Goal: Task Accomplishment & Management: Use online tool/utility

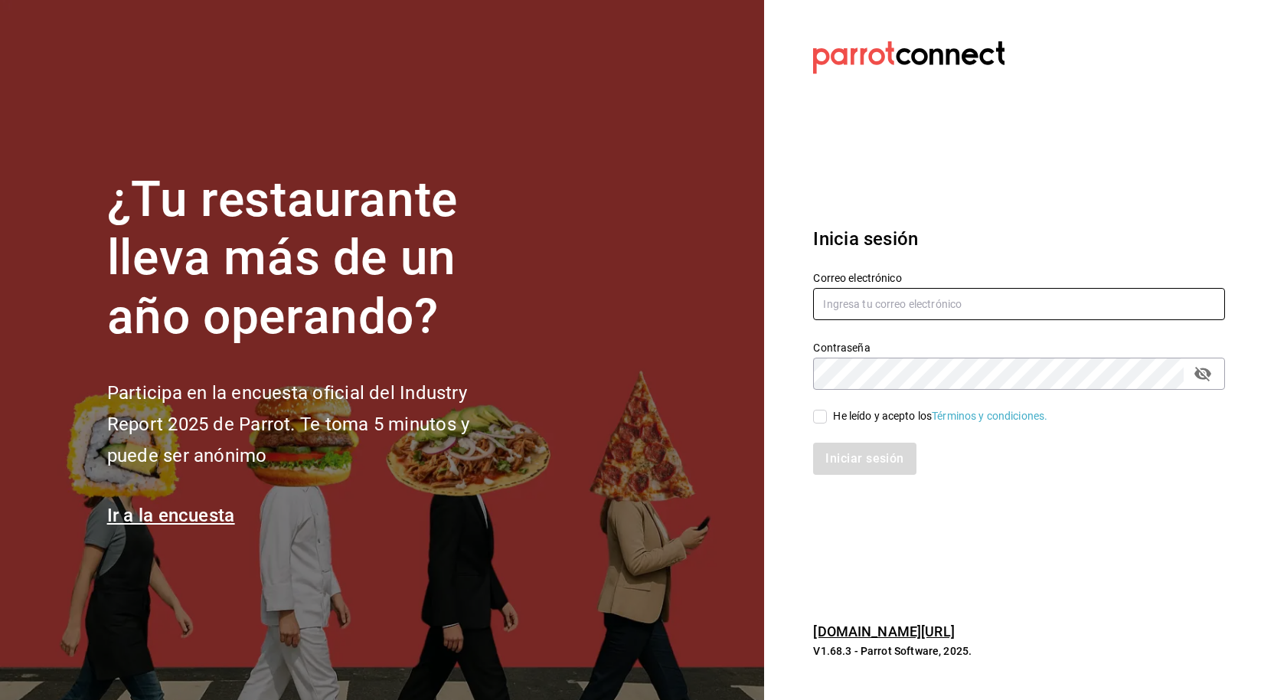
click at [860, 308] on input "text" at bounding box center [1019, 304] width 412 height 32
click at [894, 305] on input "text" at bounding box center [1019, 304] width 412 height 32
type input "[EMAIL_ADDRESS][DOMAIN_NAME]"
click at [821, 410] on input "He leído y acepto los Términos y condiciones." at bounding box center [820, 417] width 14 height 14
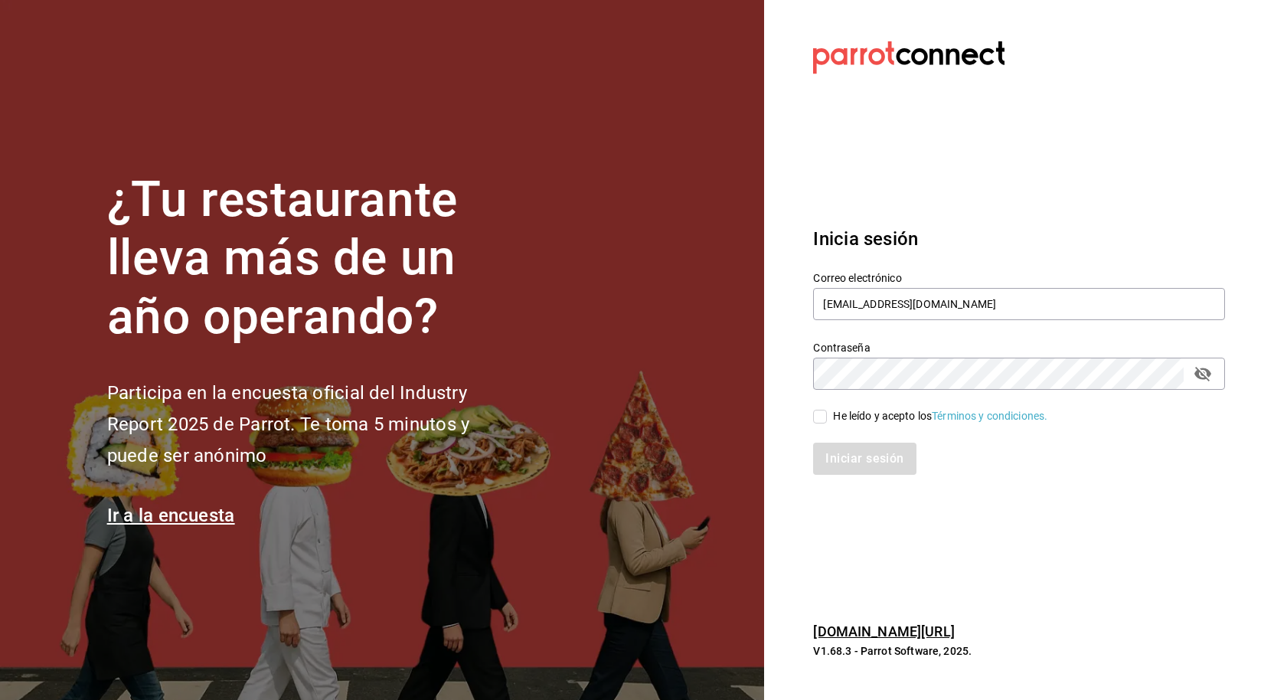
checkbox input "true"
click at [837, 439] on div "Iniciar sesión" at bounding box center [1010, 449] width 430 height 51
click at [867, 459] on button "Iniciar sesión" at bounding box center [865, 458] width 104 height 32
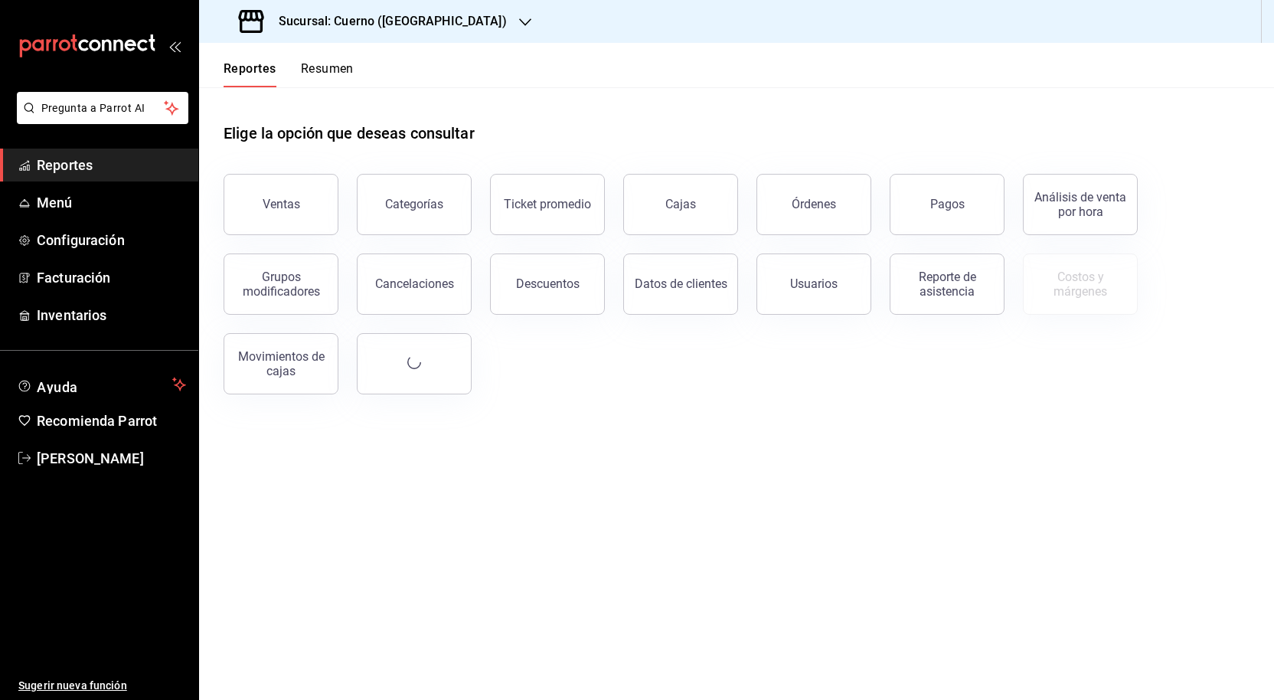
click at [519, 21] on icon "button" at bounding box center [525, 22] width 12 height 12
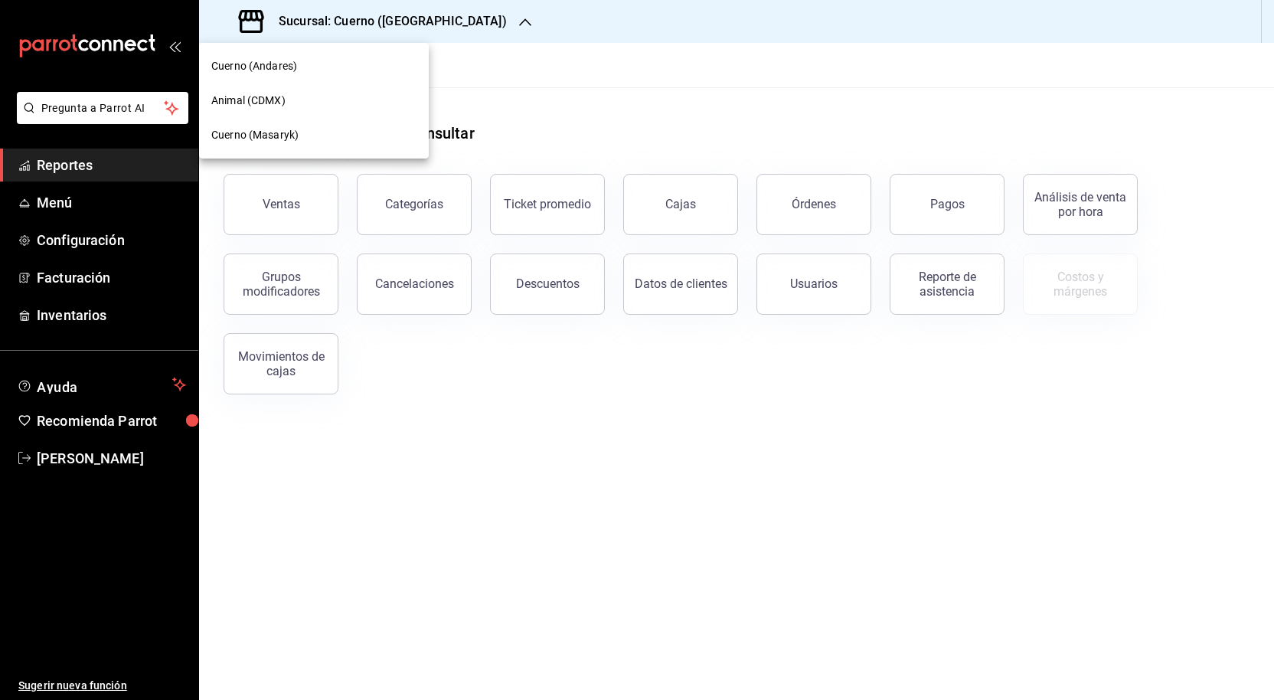
click at [287, 98] on div "Animal (CDMX)" at bounding box center [313, 101] width 205 height 16
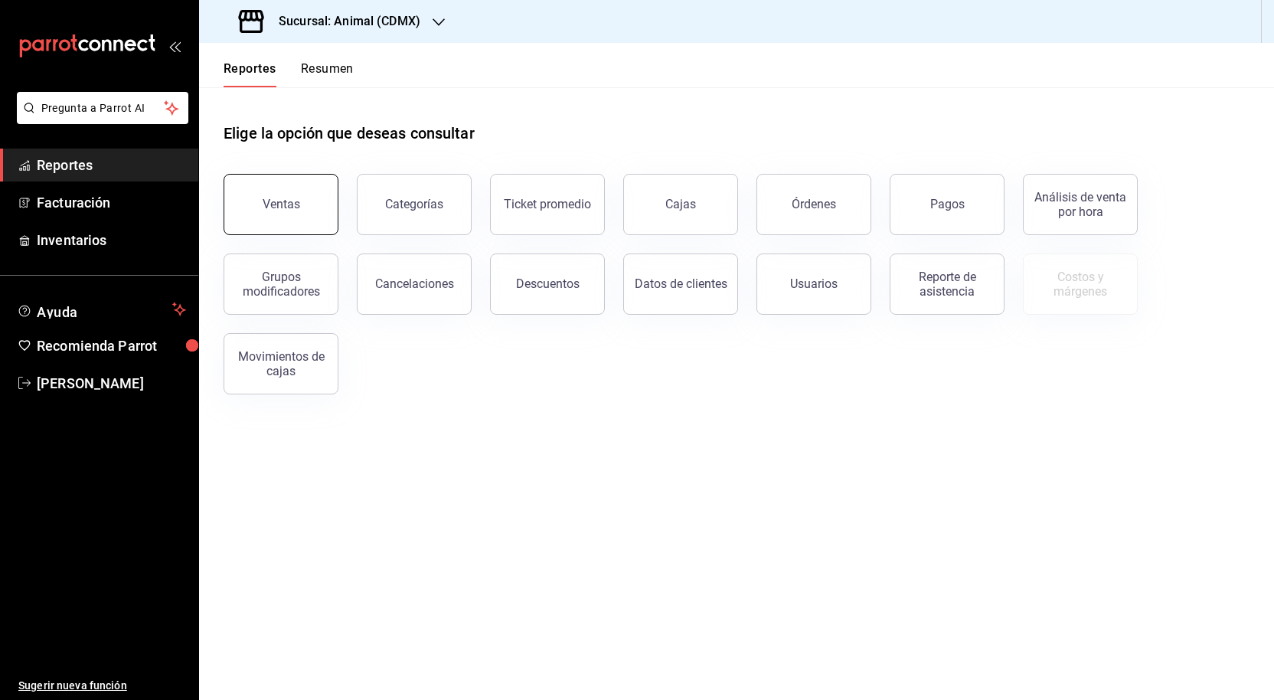
click at [263, 209] on button "Ventas" at bounding box center [281, 204] width 115 height 61
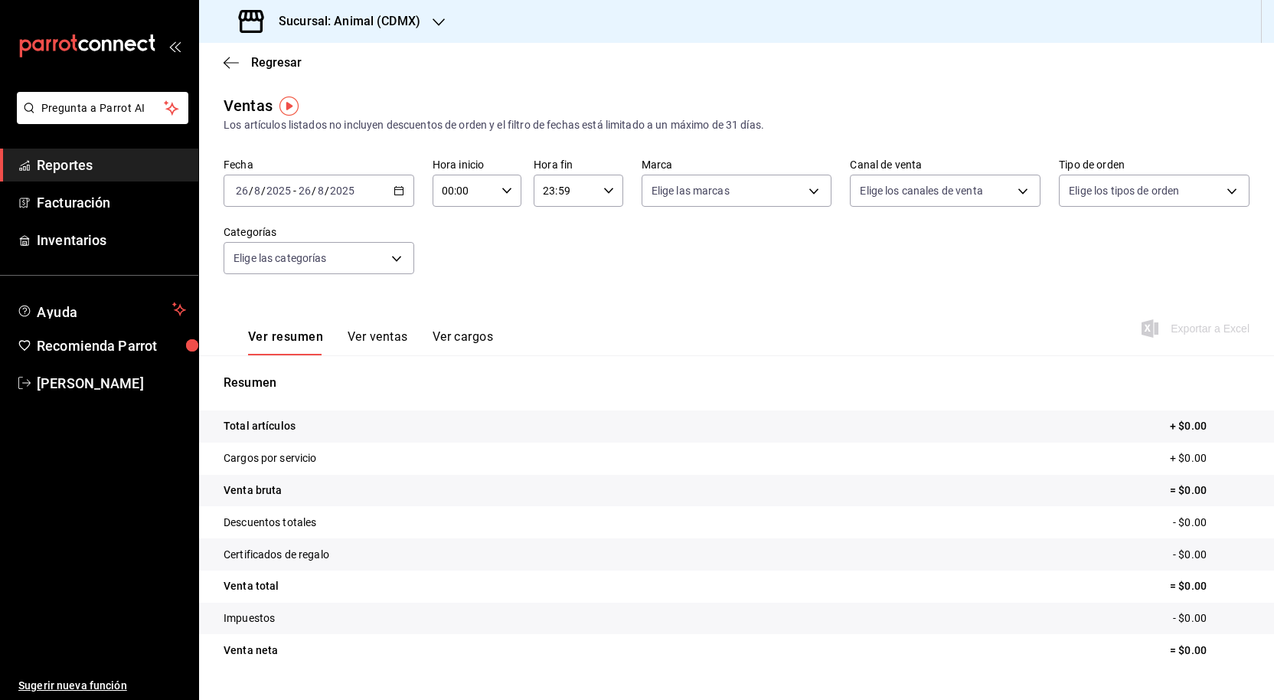
click at [396, 192] on icon "button" at bounding box center [398, 190] width 11 height 11
click at [317, 383] on li "Rango de fechas" at bounding box center [295, 374] width 143 height 34
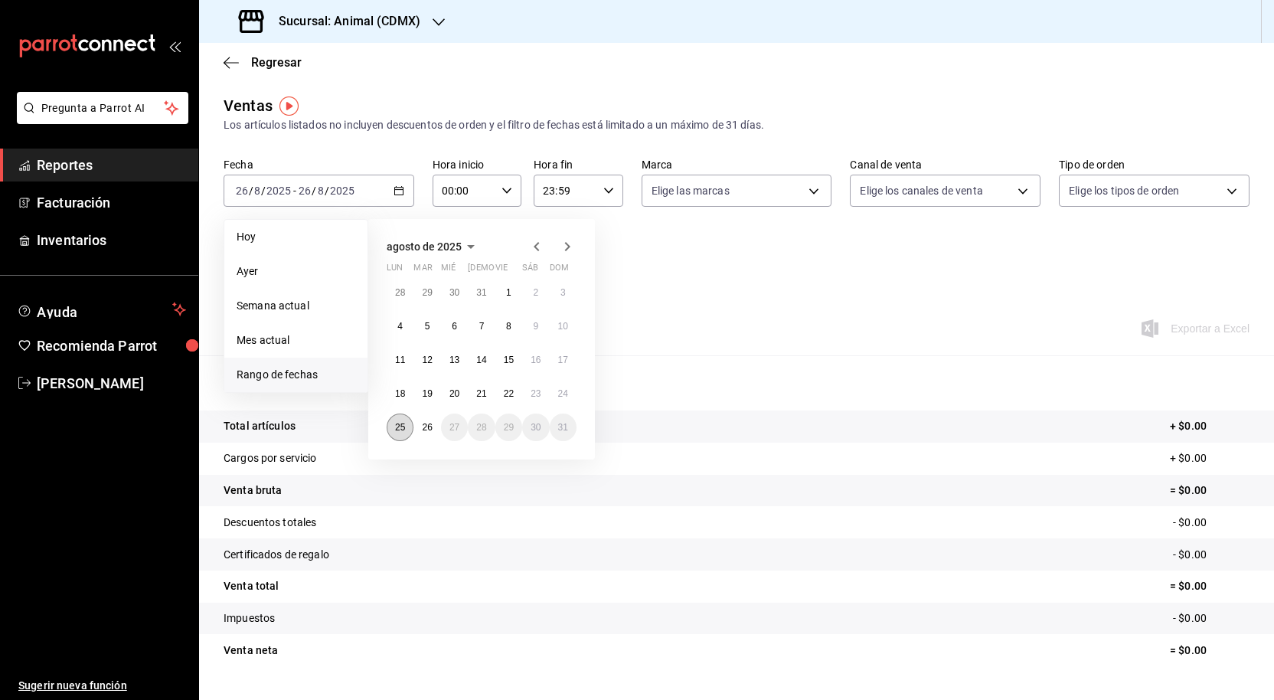
click at [396, 430] on abbr "25" at bounding box center [400, 427] width 10 height 11
click at [426, 439] on button "26" at bounding box center [426, 427] width 27 height 28
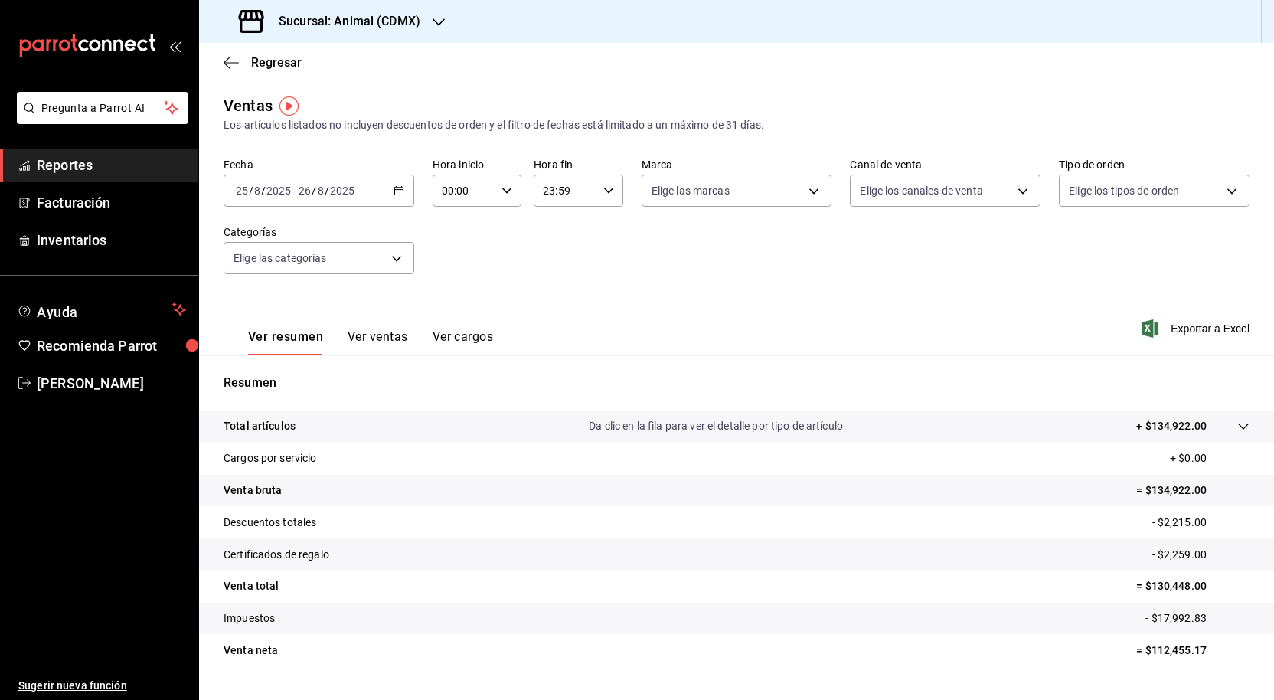
click at [511, 192] on icon "button" at bounding box center [506, 190] width 11 height 11
click at [465, 292] on button "05" at bounding box center [455, 293] width 38 height 31
type input "05:00"
click at [599, 203] on div at bounding box center [637, 350] width 1274 height 700
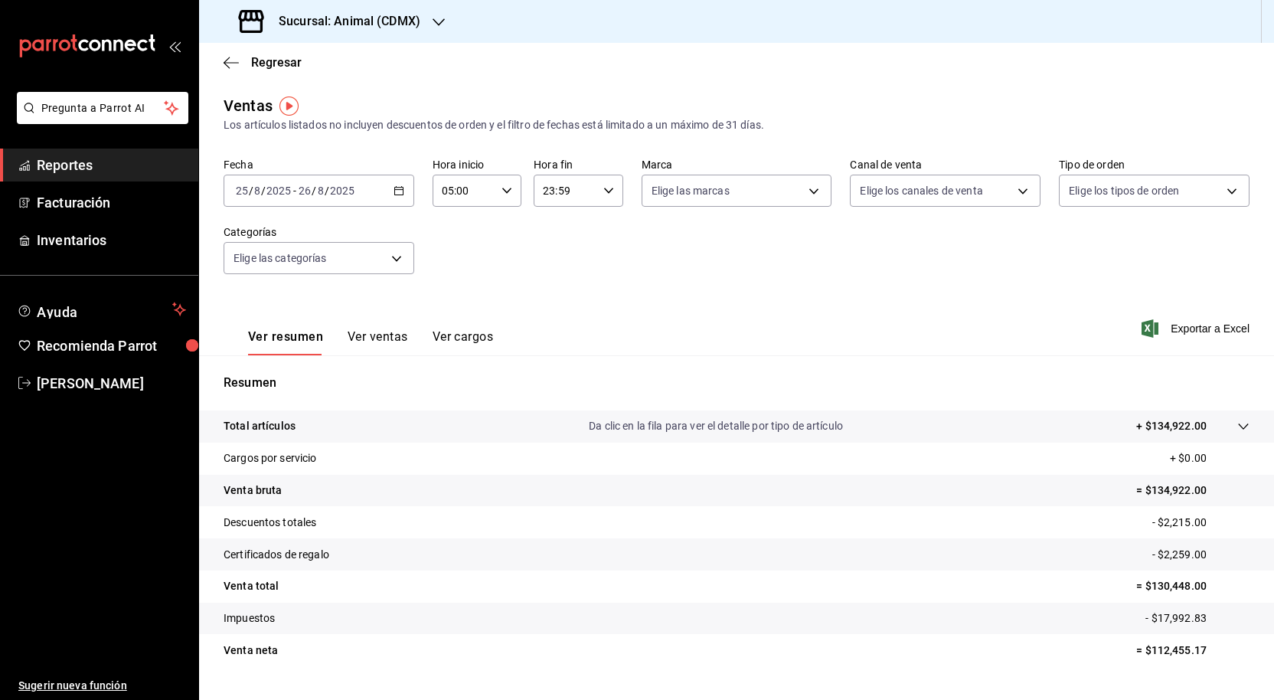
click at [607, 198] on div "23:59 Hora fin" at bounding box center [578, 191] width 89 height 32
click at [602, 228] on span "00" at bounding box center [600, 230] width 20 height 12
click at [561, 286] on span "05" at bounding box center [556, 284] width 20 height 12
type input "05:00"
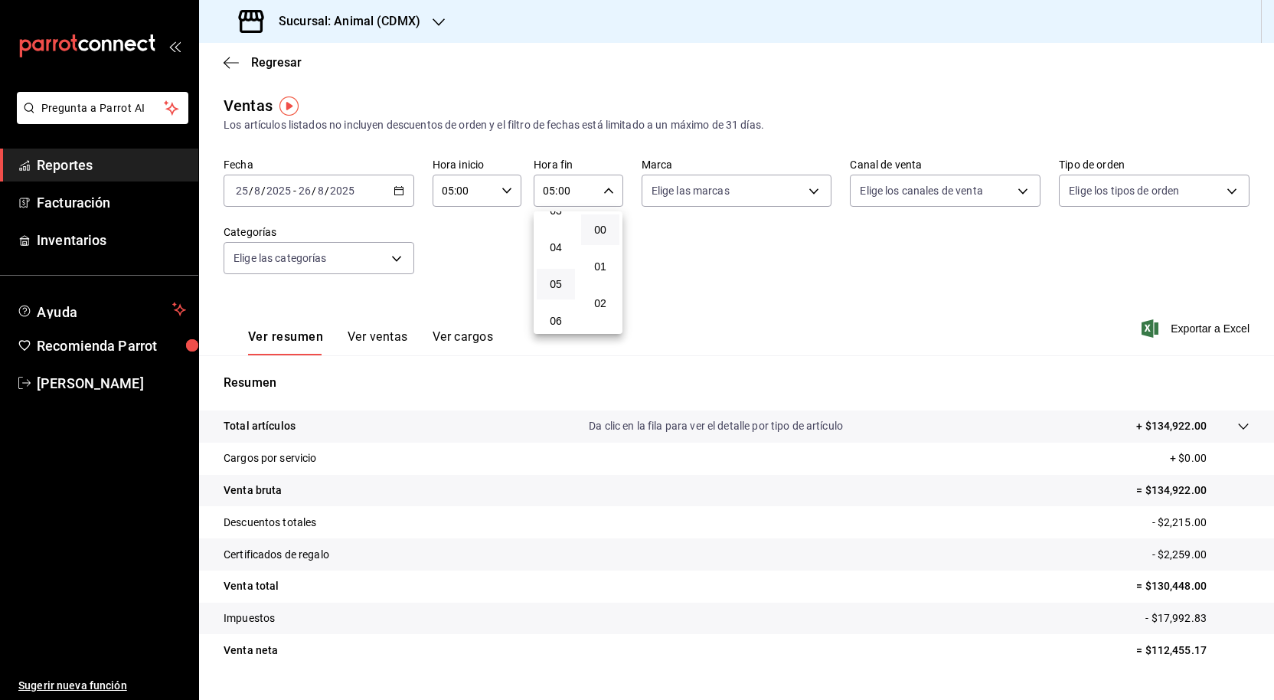
click at [726, 225] on div at bounding box center [637, 350] width 1274 height 700
click at [1214, 334] on span "Exportar a Excel" at bounding box center [1196, 328] width 105 height 18
